Goal: Navigation & Orientation: Find specific page/section

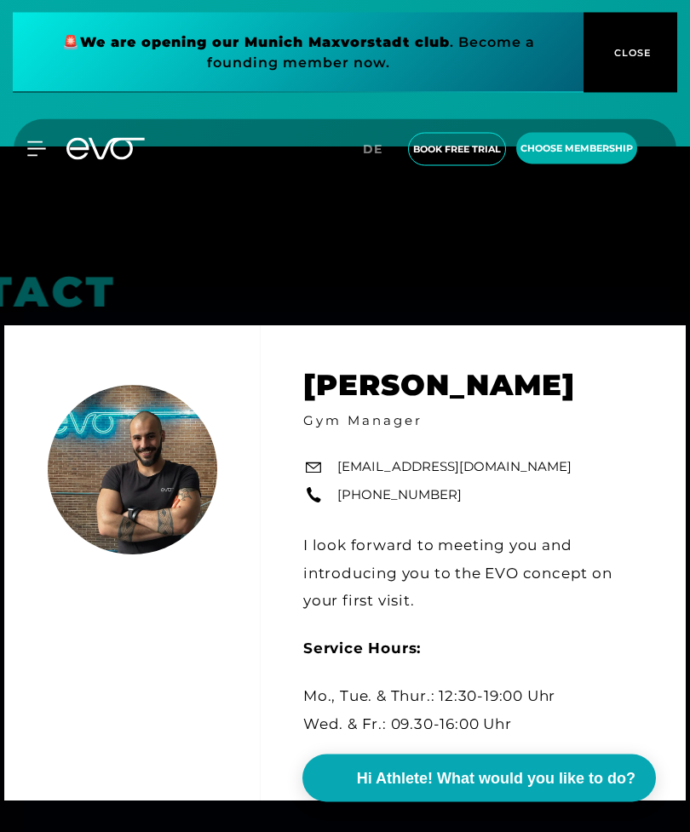
scroll to position [5721, 0]
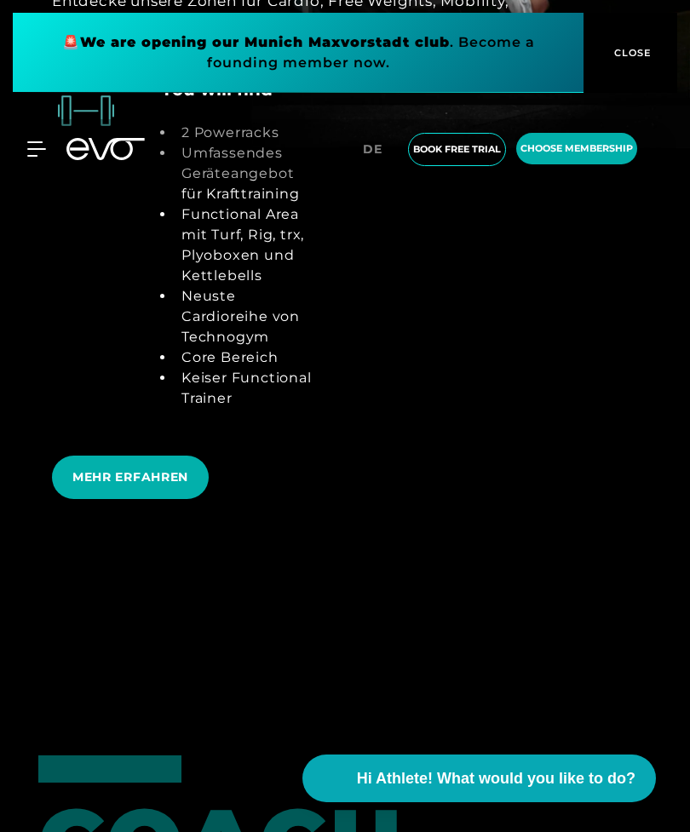
scroll to position [4149, 0]
click at [123, 488] on span "MEHR ERFAHREN" at bounding box center [130, 479] width 116 height 18
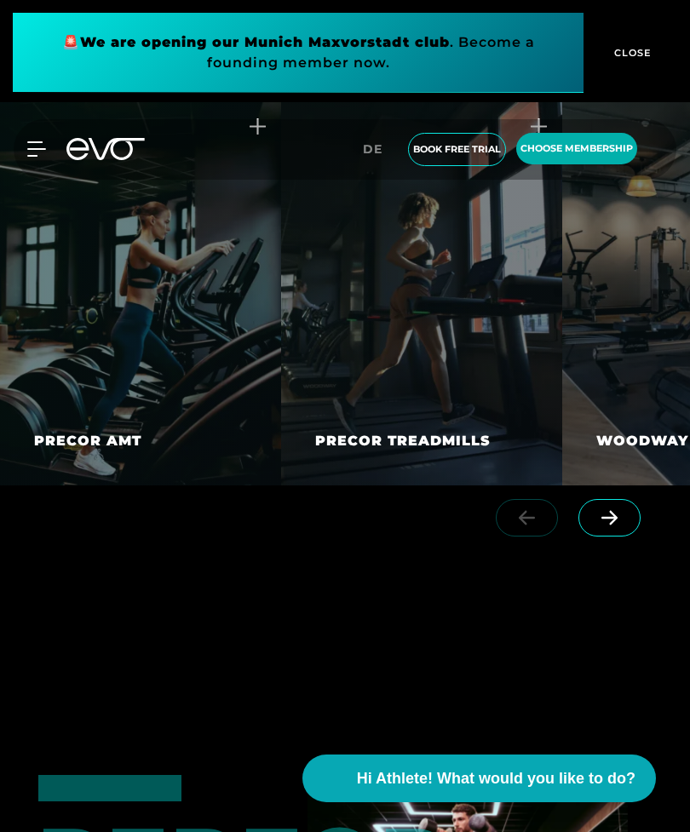
click at [616, 525] on icon at bounding box center [609, 517] width 30 height 15
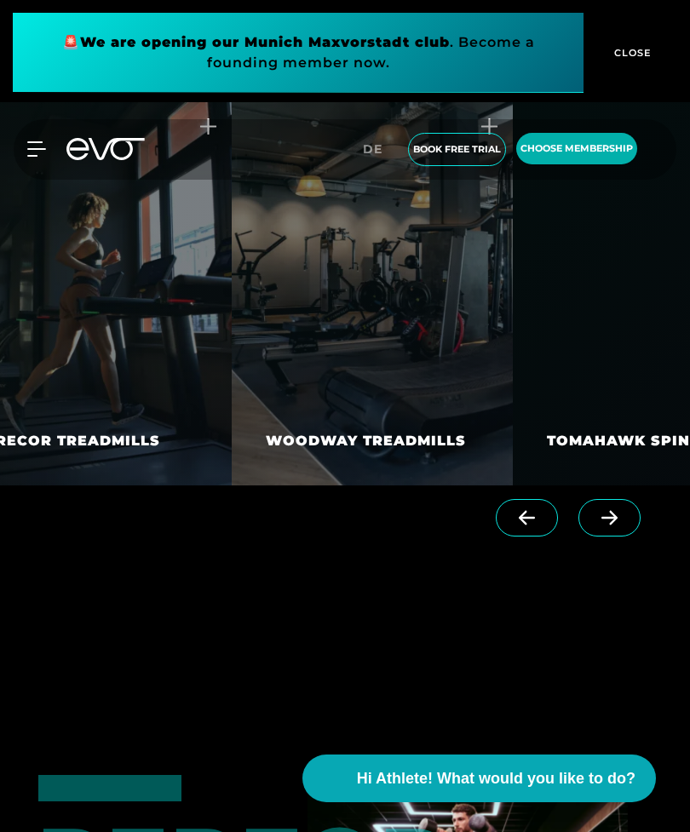
scroll to position [0, 358]
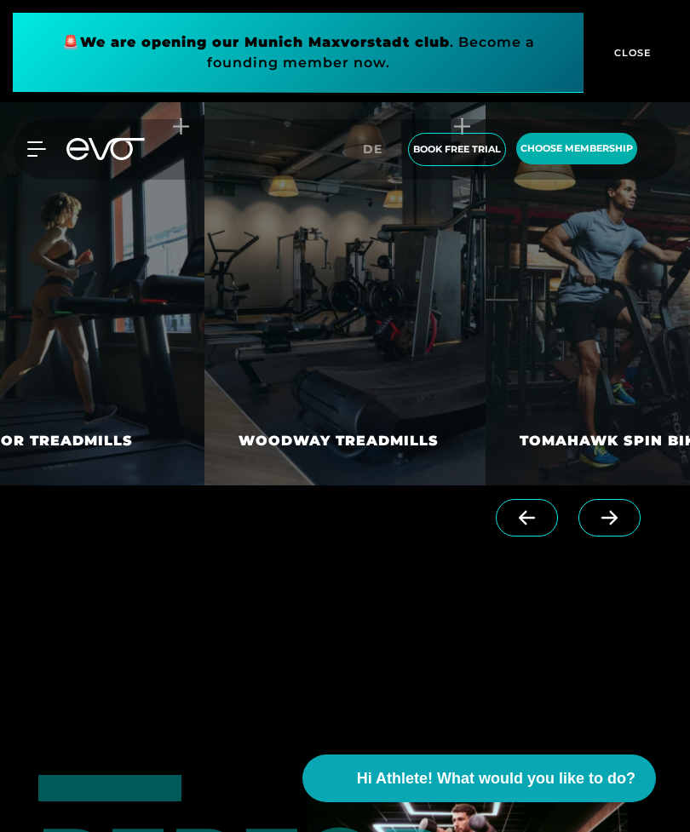
click at [622, 525] on icon at bounding box center [609, 517] width 30 height 15
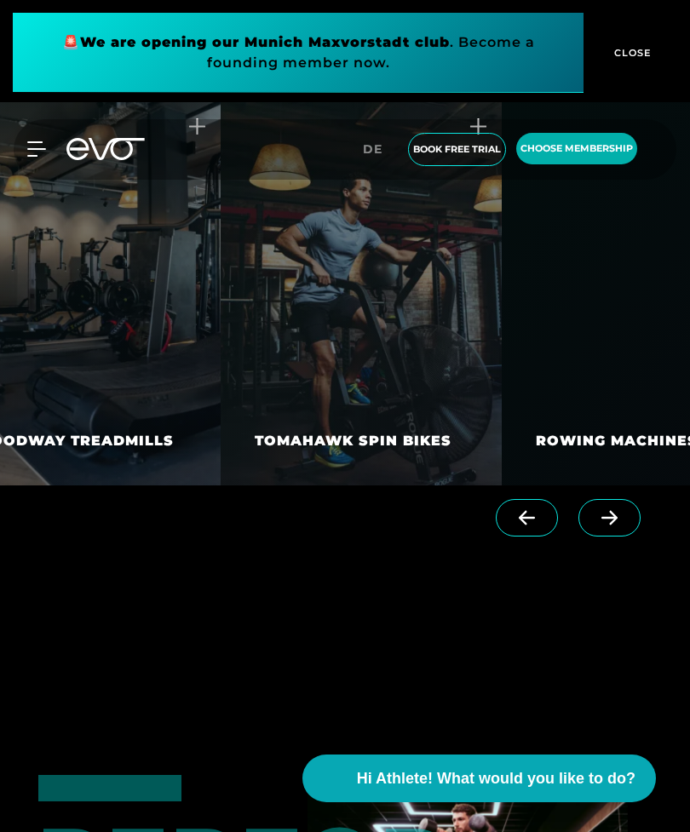
scroll to position [0, 639]
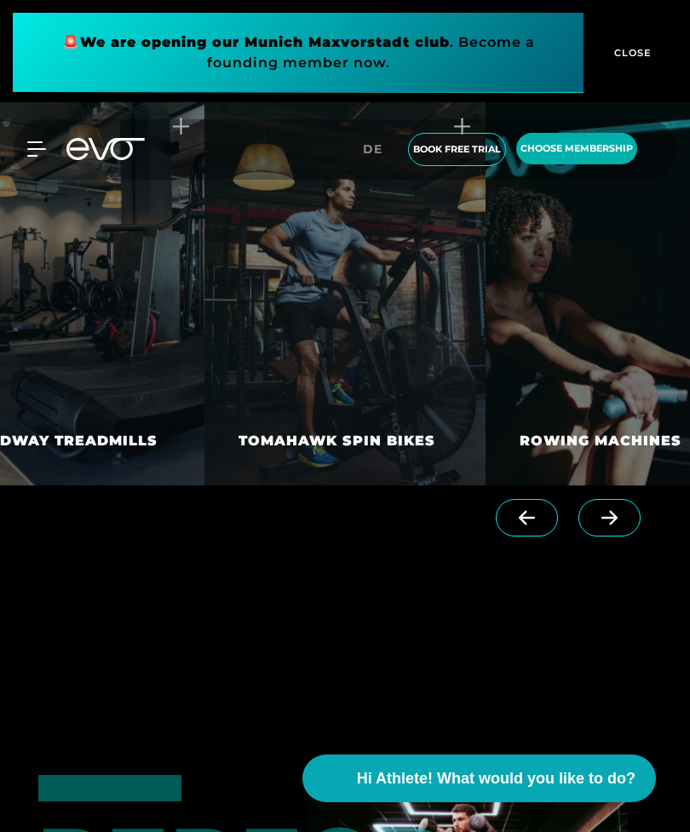
click at [609, 525] on icon at bounding box center [609, 517] width 30 height 15
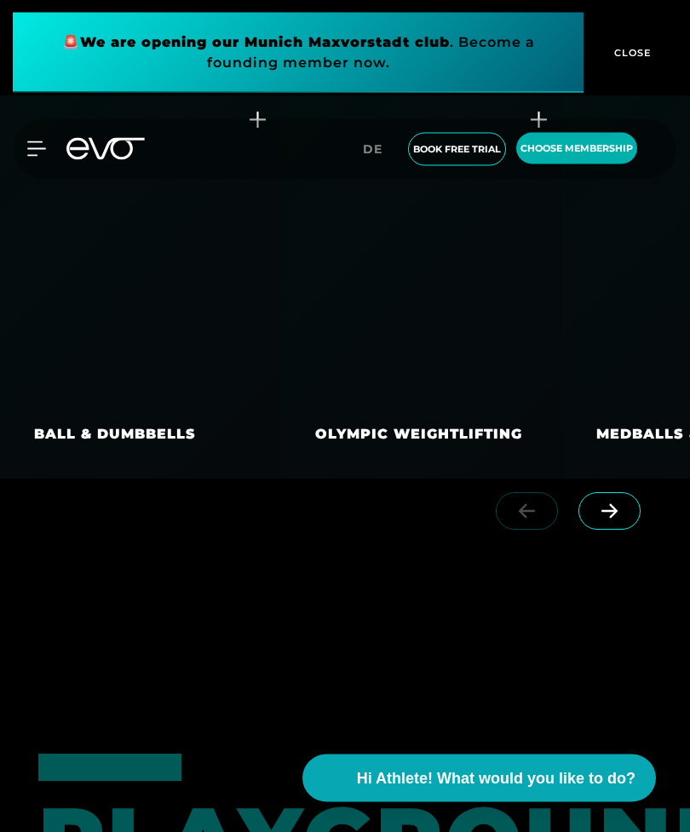
scroll to position [5082, 0]
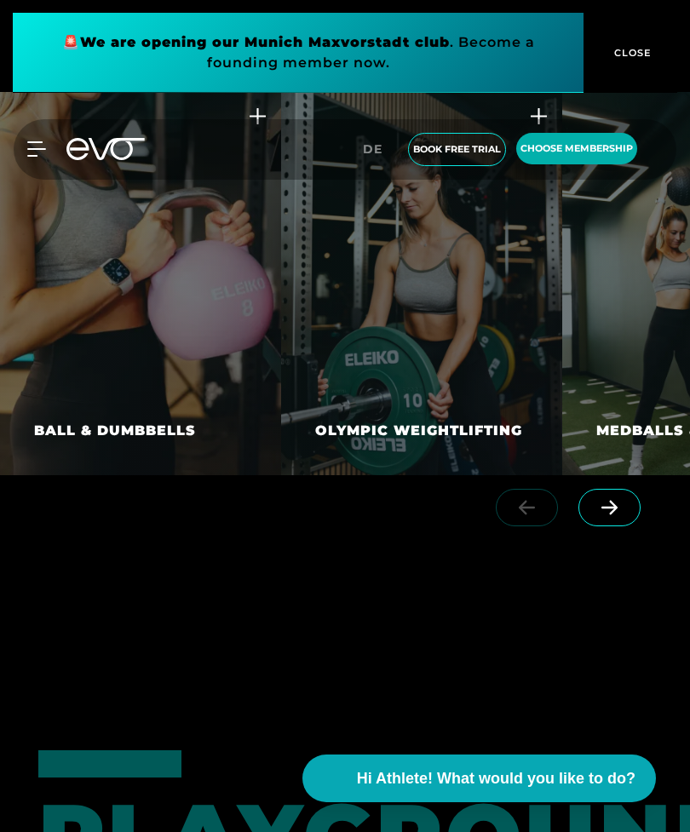
click at [605, 515] on icon at bounding box center [609, 508] width 16 height 14
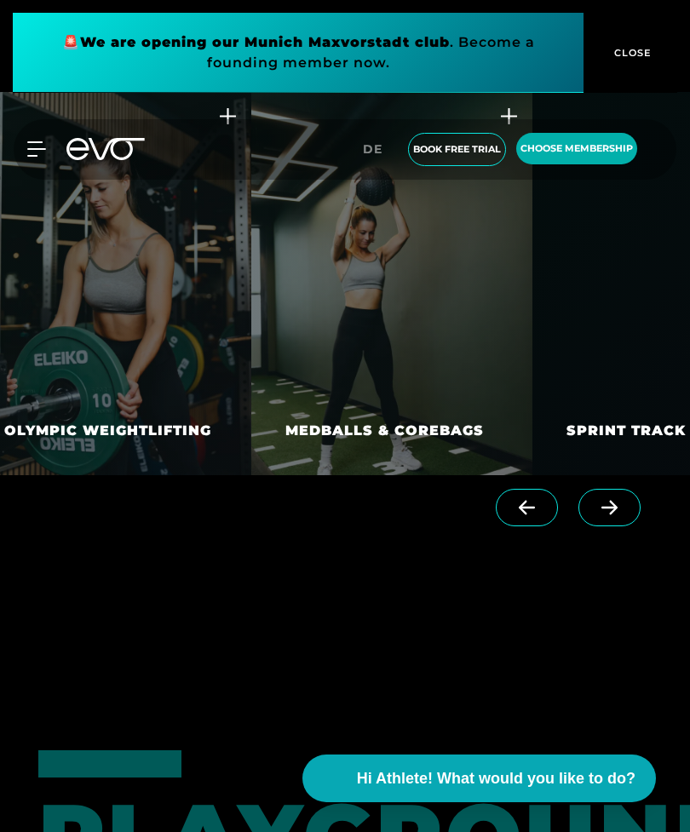
scroll to position [0, 358]
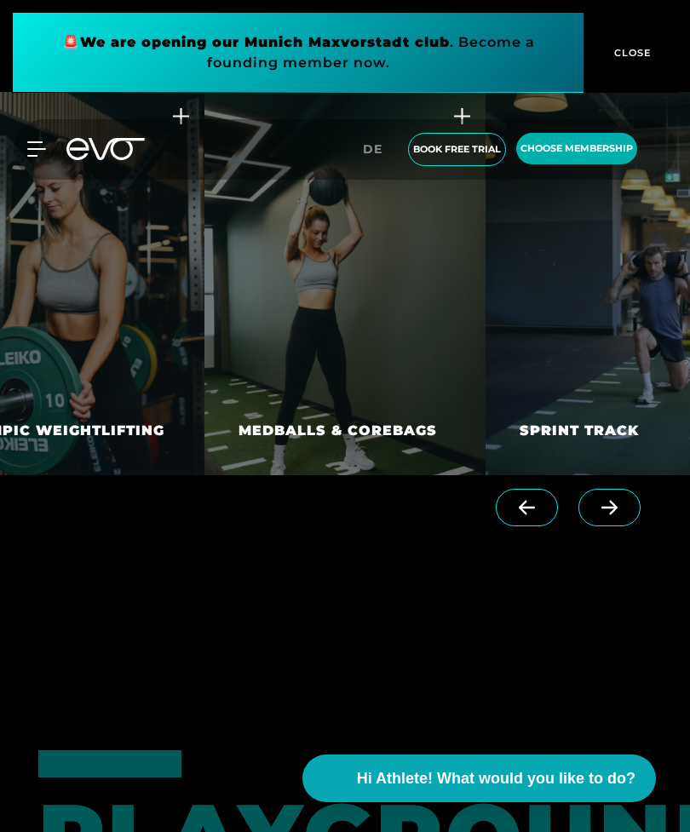
click at [615, 515] on icon at bounding box center [609, 507] width 30 height 15
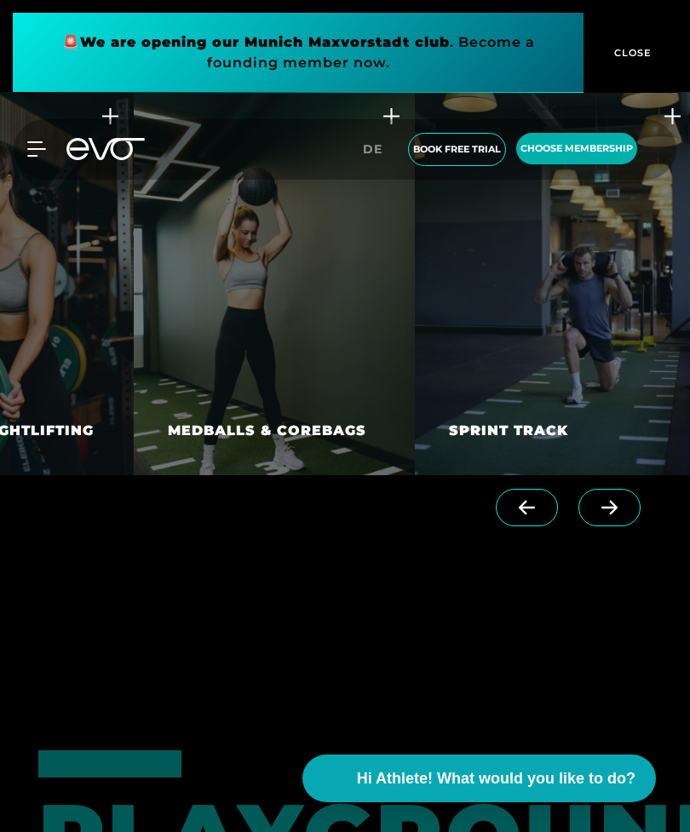
scroll to position [0, 434]
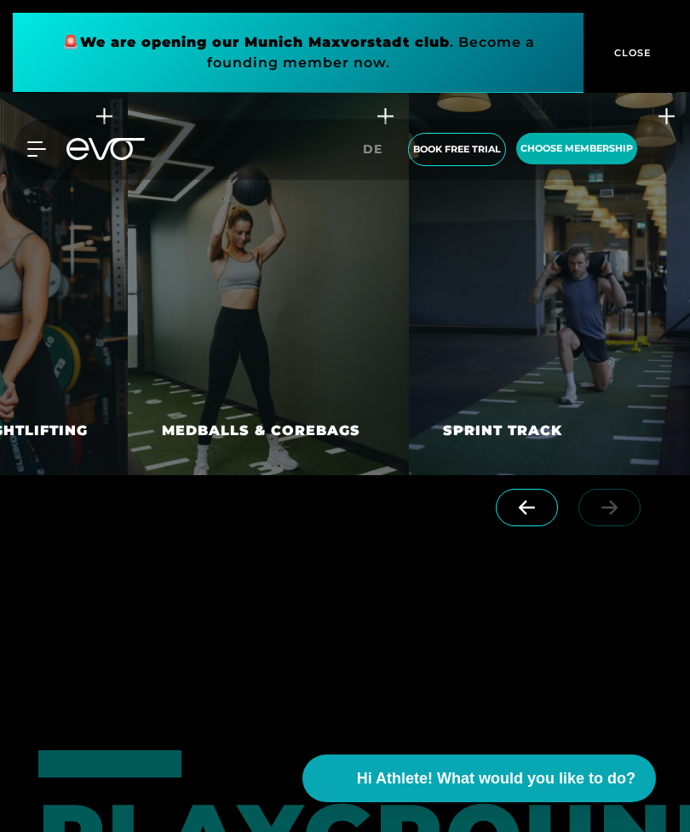
click at [609, 496] on link at bounding box center [612, 488] width 69 height 16
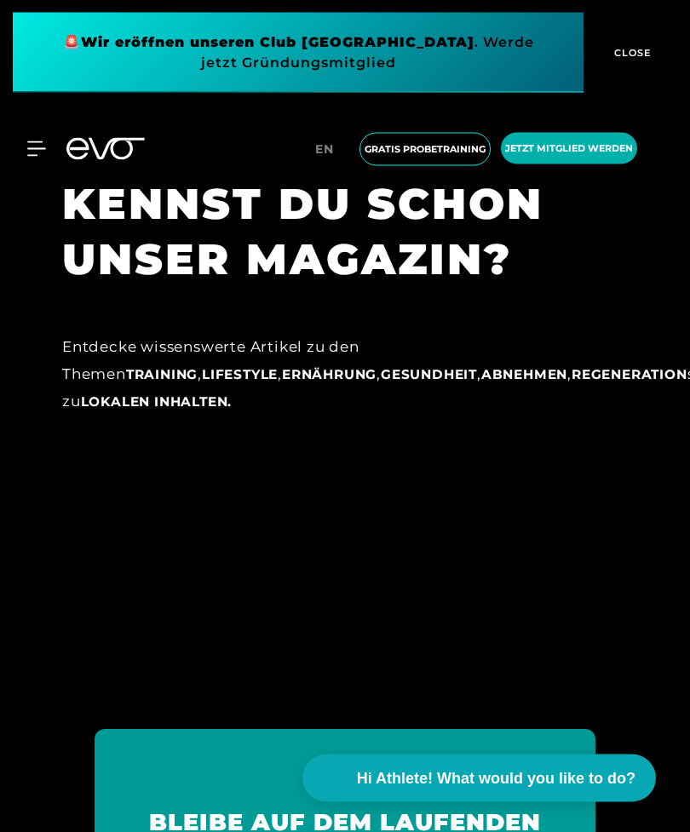
scroll to position [10730, 0]
